Goal: Find specific page/section: Find specific page/section

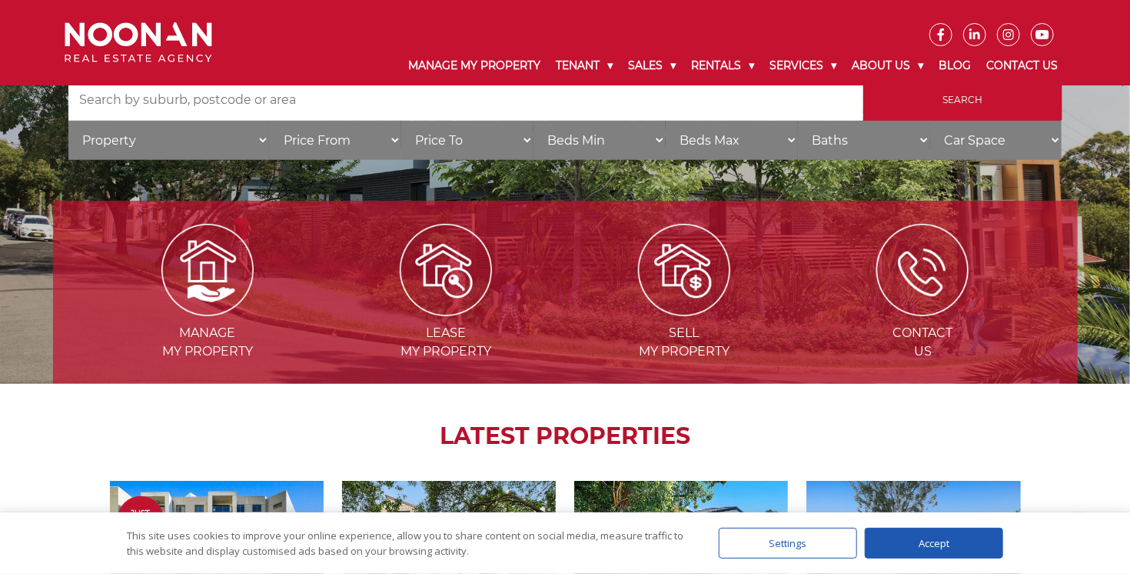
scroll to position [229, 0]
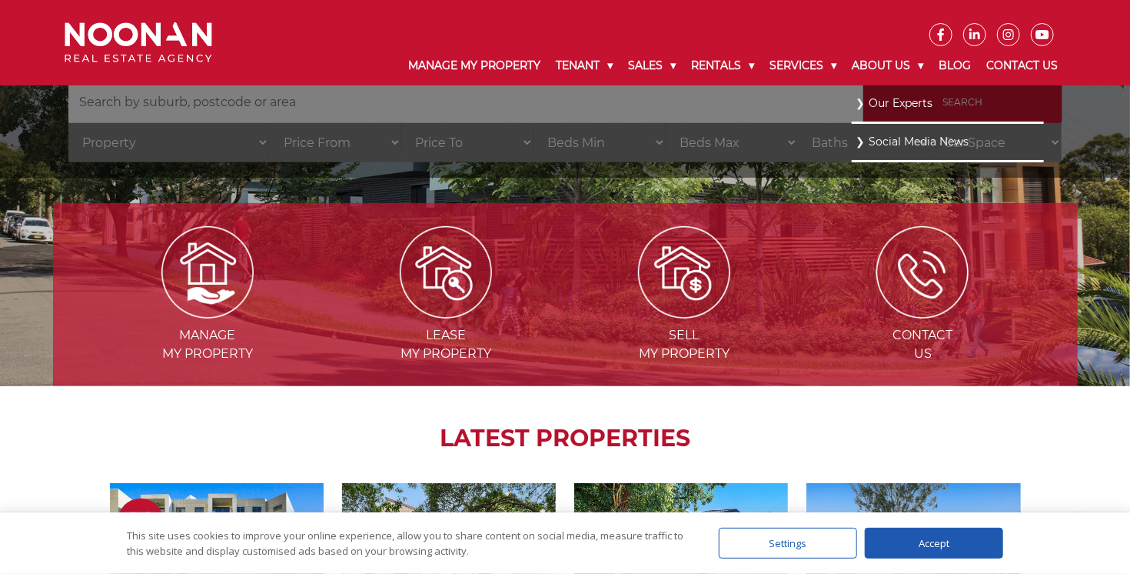
click at [869, 108] on link "Our Experts" at bounding box center [948, 103] width 185 height 21
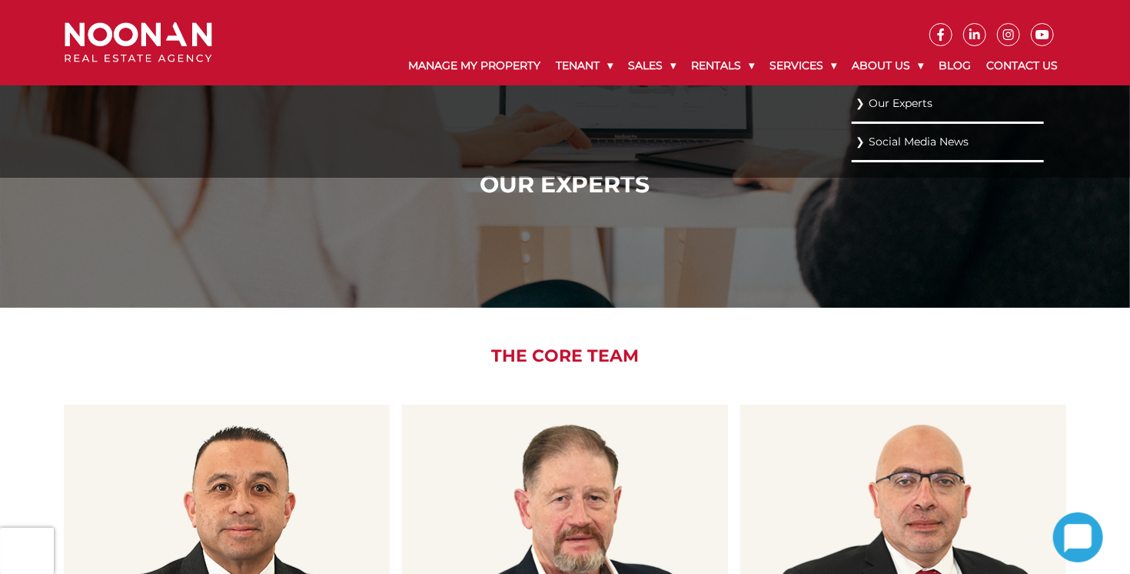
click at [868, 105] on link "Our Experts" at bounding box center [948, 103] width 185 height 21
